Goal: Task Accomplishment & Management: Use online tool/utility

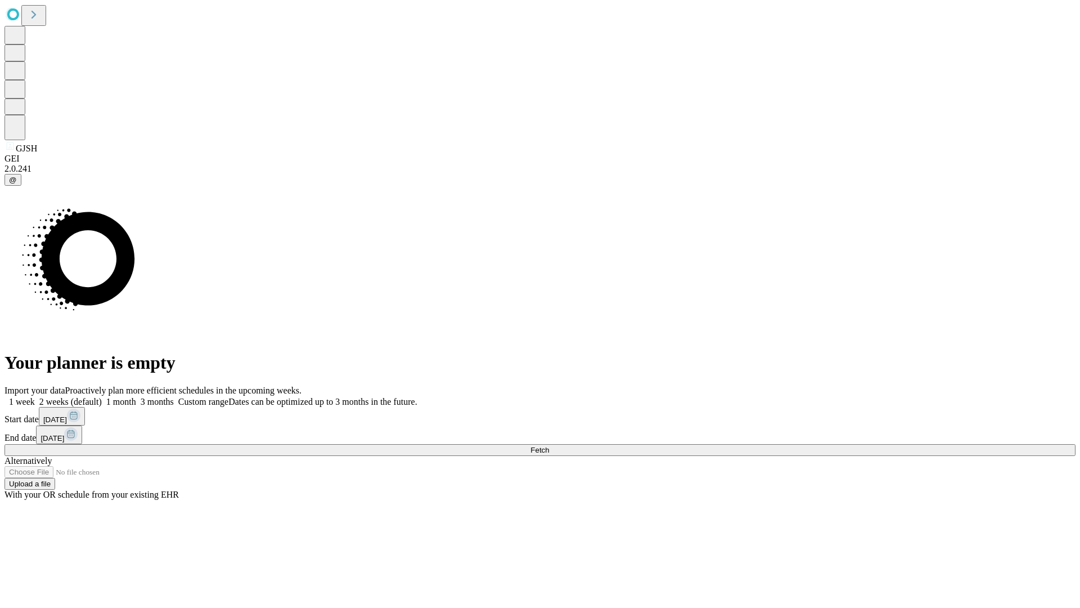
click at [549, 446] on span "Fetch" at bounding box center [540, 450] width 19 height 8
